Goal: Transaction & Acquisition: Book appointment/travel/reservation

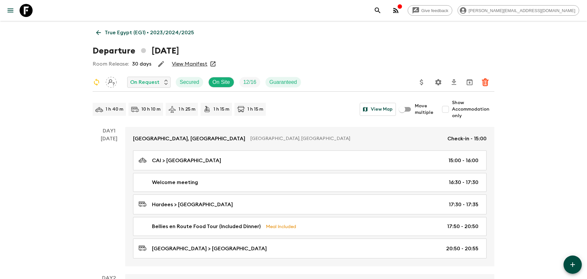
click at [382, 7] on icon "search adventures" at bounding box center [378, 11] width 8 height 8
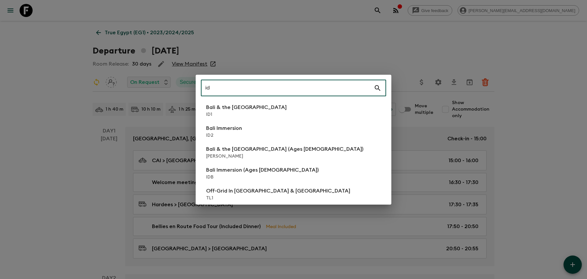
type input "id"
click at [248, 123] on li "Bali Immersion ID2" at bounding box center [293, 131] width 185 height 18
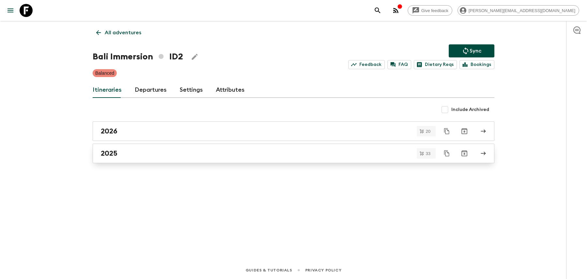
click at [198, 145] on link "2025" at bounding box center [294, 154] width 402 height 20
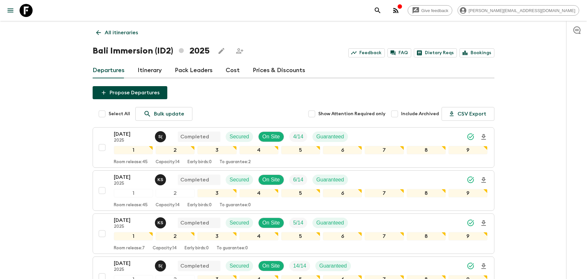
click at [382, 7] on icon "search adventures" at bounding box center [378, 11] width 8 height 8
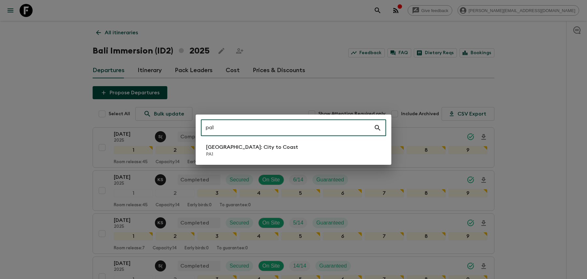
type input "pa1"
click at [262, 145] on p "[GEOGRAPHIC_DATA]: City to Coast" at bounding box center [252, 147] width 92 height 8
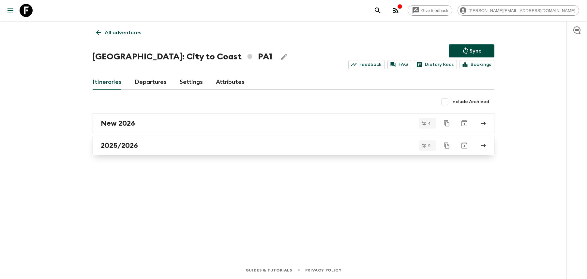
click at [236, 145] on div "2025/2026" at bounding box center [287, 145] width 373 height 8
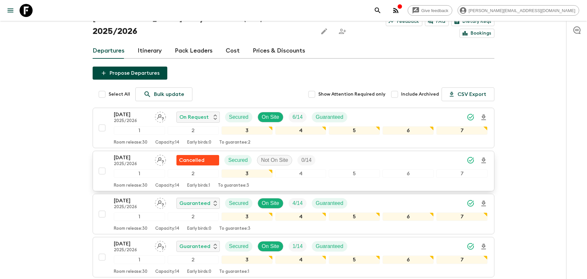
scroll to position [36, 0]
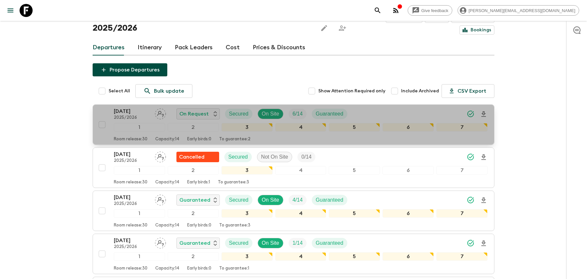
click at [407, 107] on div "[DATE] 2025/2026 On Request Secured On Site 6 / 14 Guaranteed" at bounding box center [301, 113] width 374 height 13
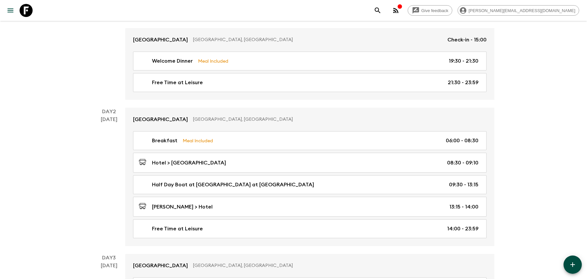
scroll to position [128, 0]
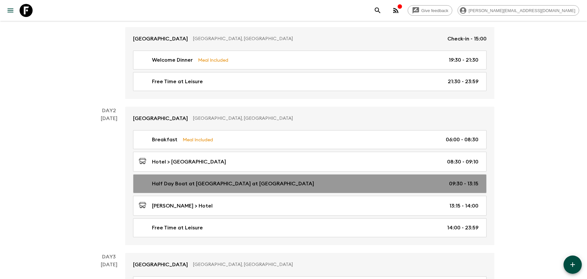
click at [151, 145] on div "Half Day Boat at [GEOGRAPHIC_DATA] at [GEOGRAPHIC_DATA] 09:30 - 13:15" at bounding box center [309, 184] width 340 height 8
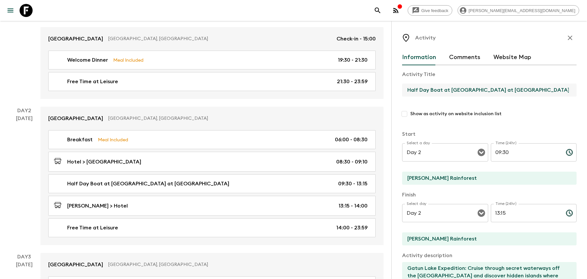
drag, startPoint x: 408, startPoint y: 89, endPoint x: 564, endPoint y: 88, distance: 155.9
click at [553, 88] on input "Half Day Boat at [GEOGRAPHIC_DATA] at [GEOGRAPHIC_DATA]" at bounding box center [486, 90] width 169 height 13
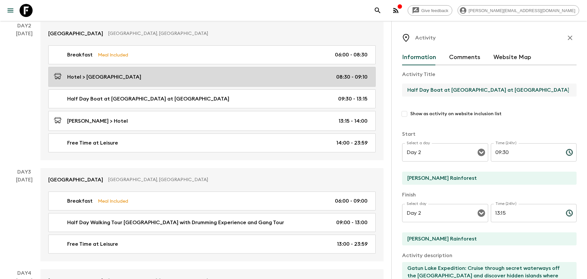
scroll to position [216, 0]
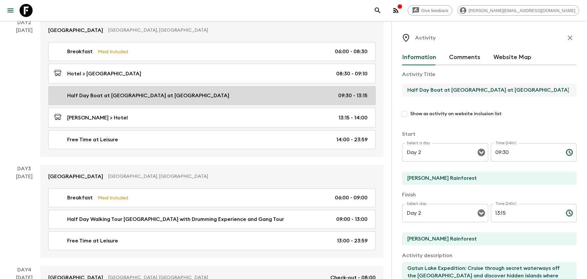
click at [76, 95] on p "Half Day Boat at [GEOGRAPHIC_DATA] at [GEOGRAPHIC_DATA]" at bounding box center [148, 96] width 162 height 8
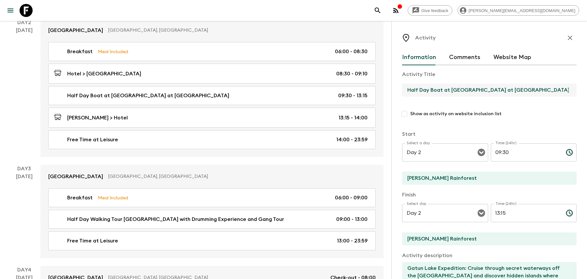
click at [408, 89] on input "Half Day Boat at [GEOGRAPHIC_DATA] at [GEOGRAPHIC_DATA]" at bounding box center [486, 90] width 169 height 13
drag, startPoint x: 405, startPoint y: 89, endPoint x: 478, endPoint y: 90, distance: 72.1
click at [478, 90] on input "Half Day Boat at [GEOGRAPHIC_DATA] at [GEOGRAPHIC_DATA]" at bounding box center [486, 90] width 169 height 13
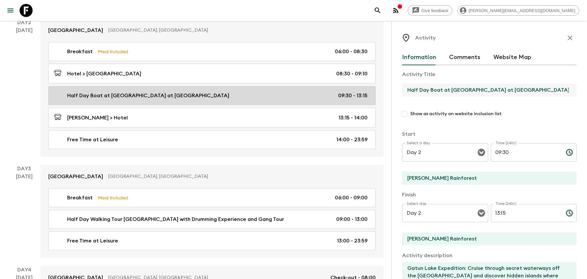
click at [243, 87] on link "Half Day Boat at [GEOGRAPHIC_DATA] at [GEOGRAPHIC_DATA] 09:30 - 13:15" at bounding box center [212, 95] width 328 height 19
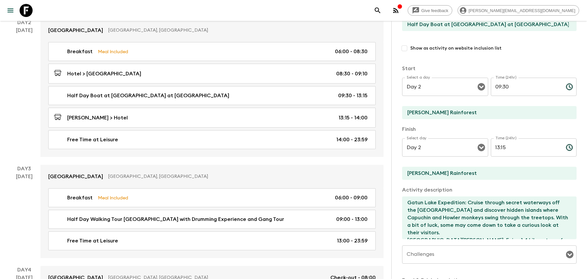
scroll to position [66, 0]
